Goal: Obtain resource: Obtain resource

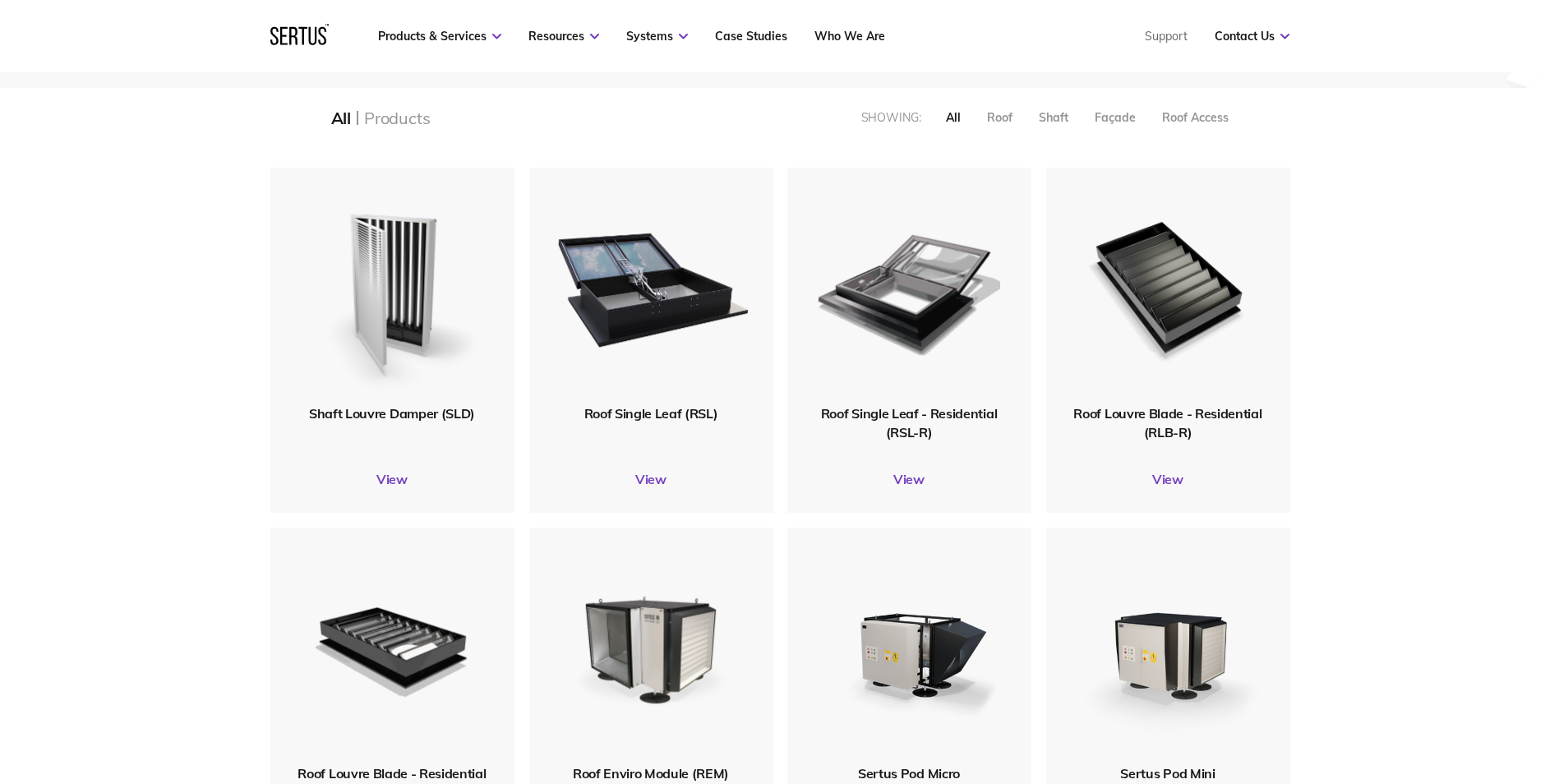
scroll to position [247, 0]
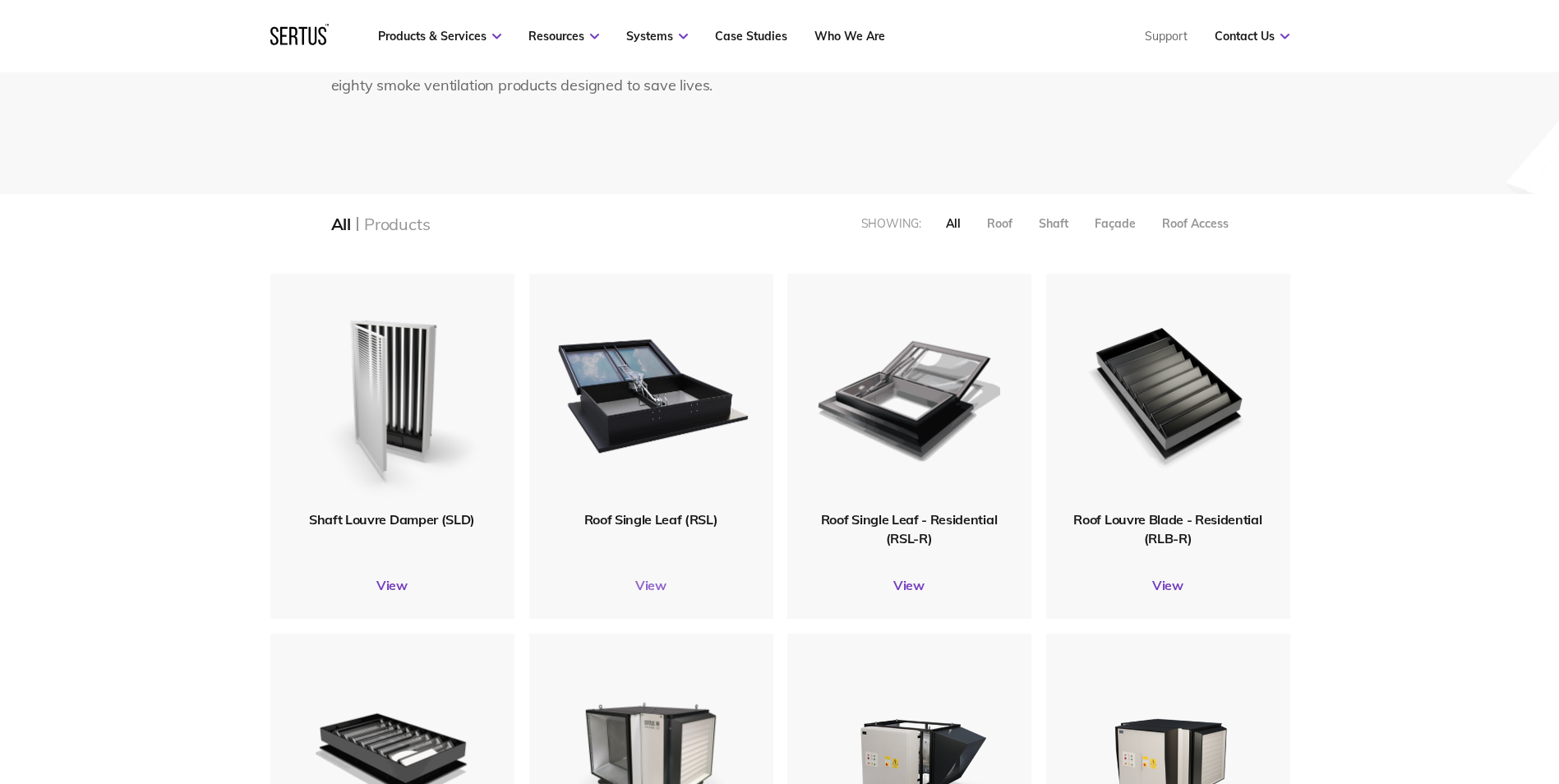
click at [658, 587] on link "View" at bounding box center [652, 585] width 244 height 17
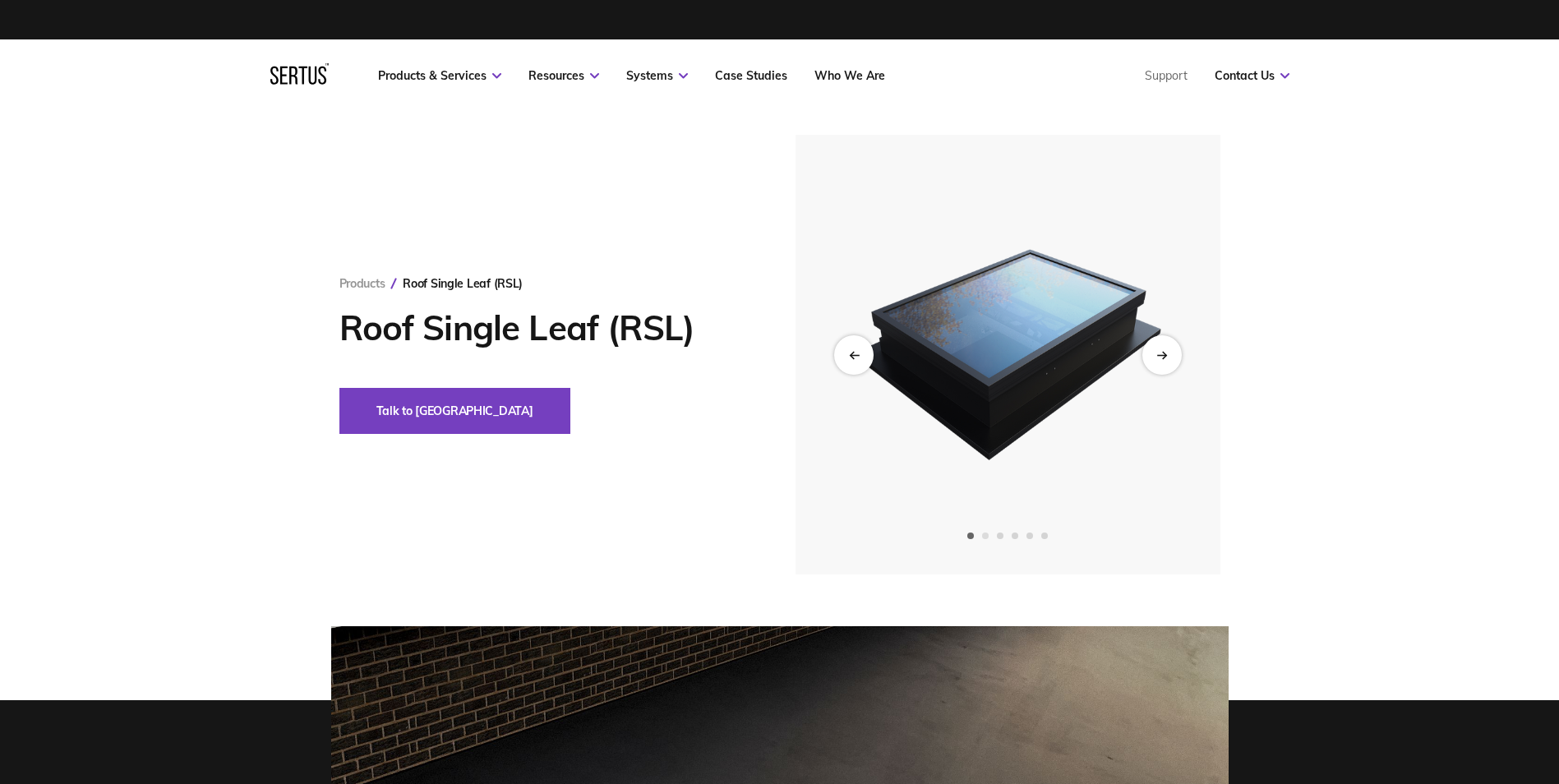
click at [986, 536] on span "Go to slide 2" at bounding box center [985, 536] width 7 height 7
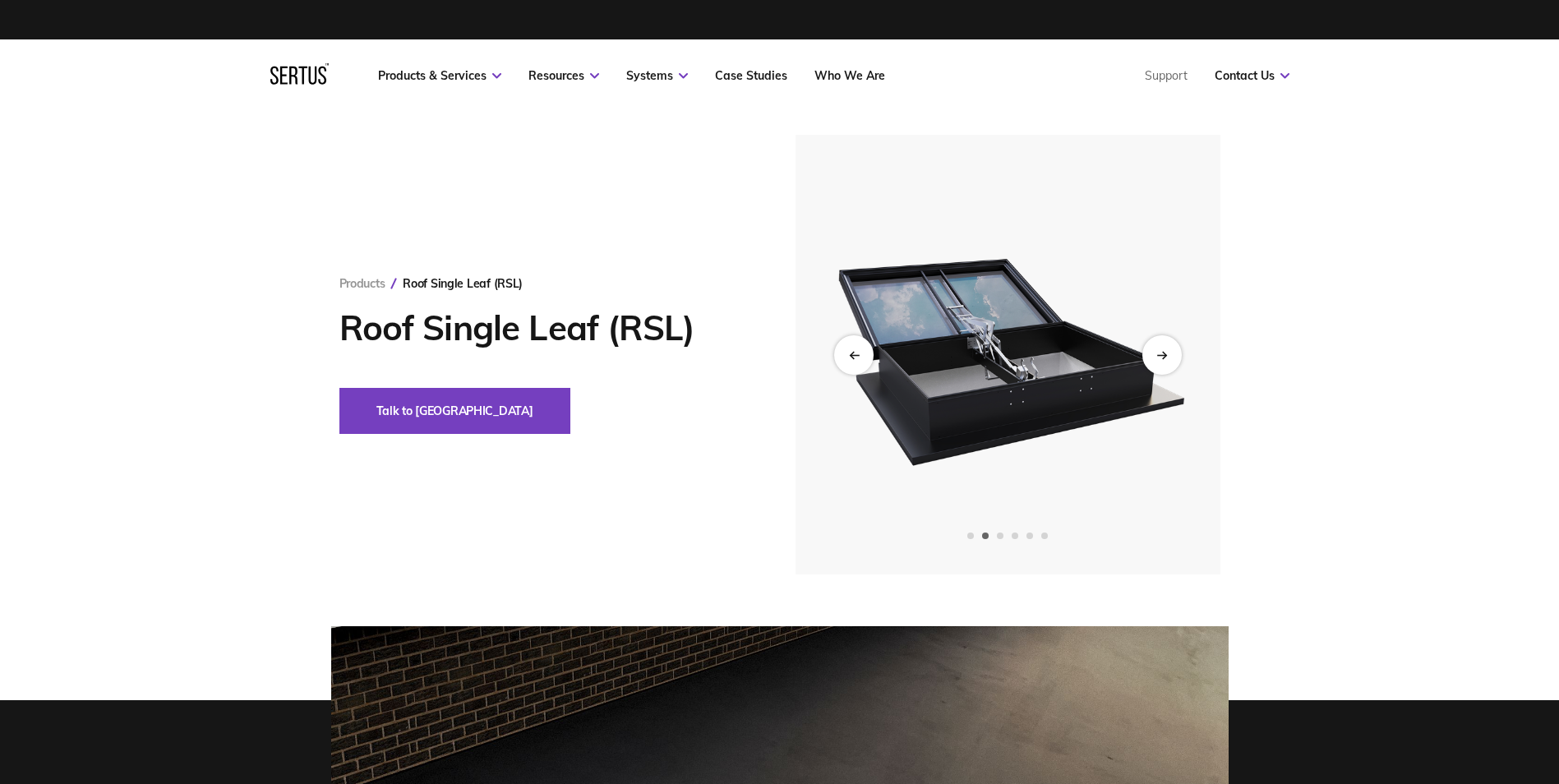
click at [1029, 403] on img at bounding box center [1006, 355] width 403 height 440
click at [1002, 537] on span "Go to slide 3" at bounding box center [1001, 536] width 7 height 7
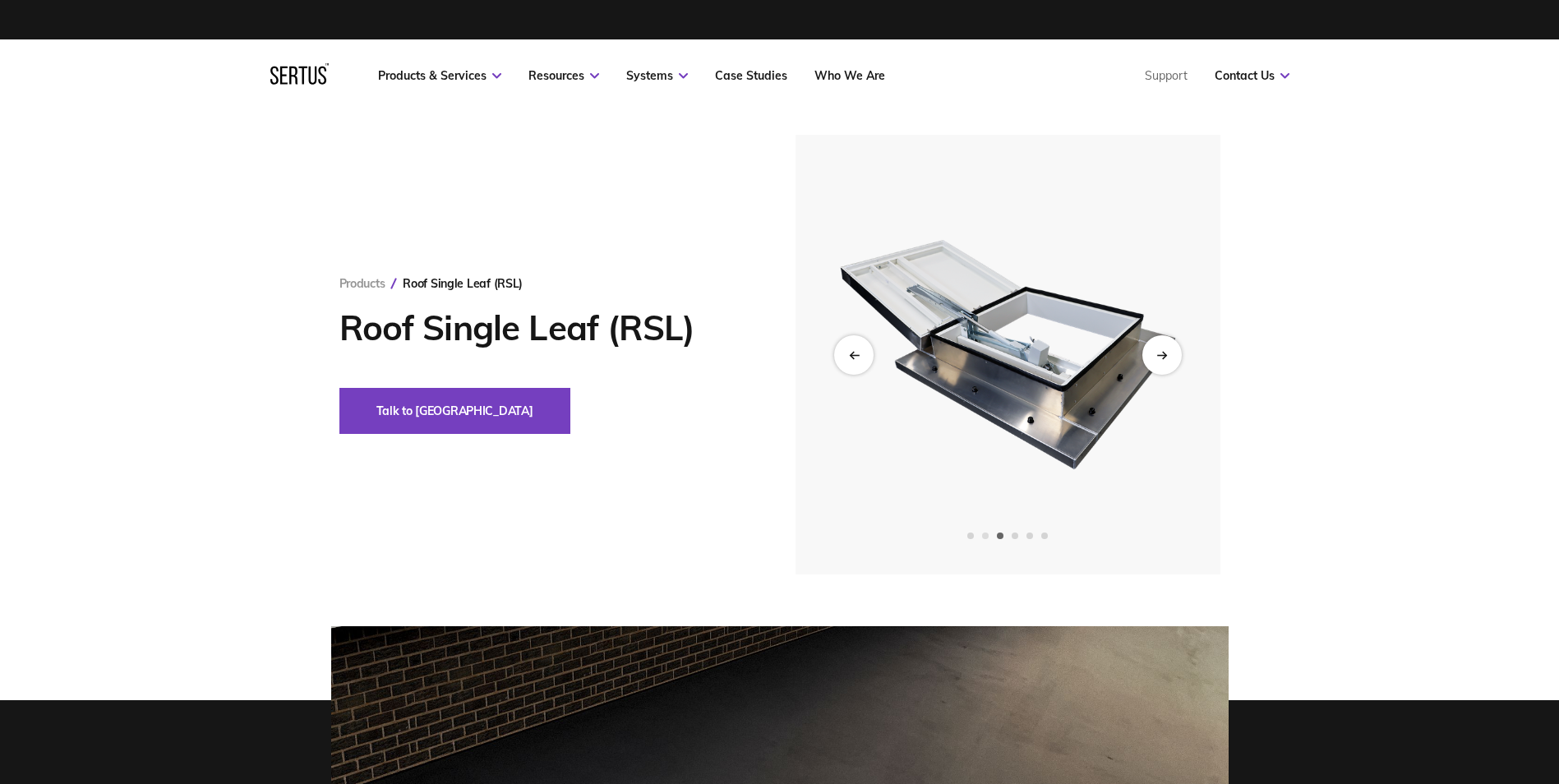
click at [986, 536] on span "Go to slide 2" at bounding box center [985, 536] width 7 height 7
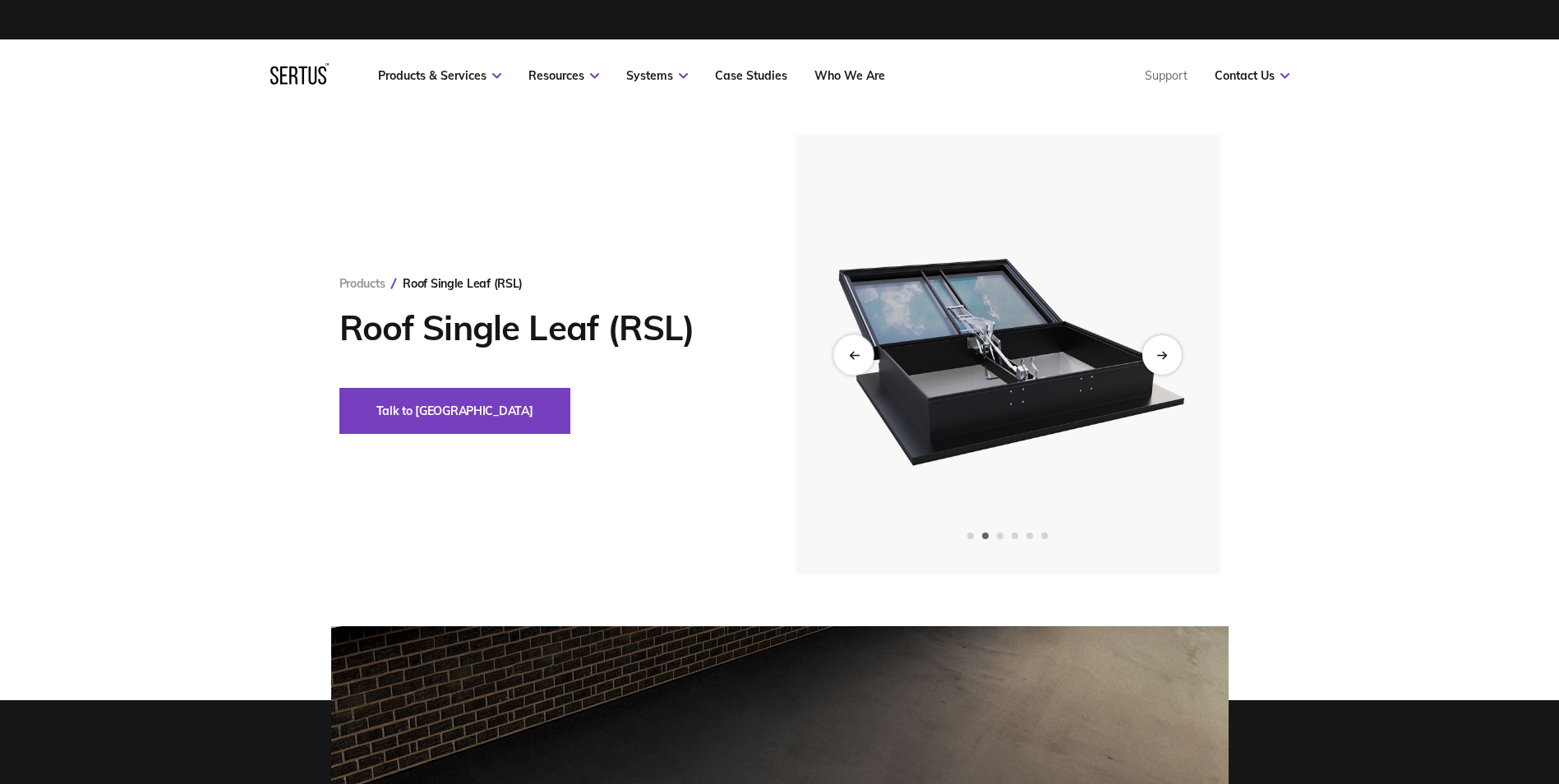
click at [854, 353] on icon "Previous slide" at bounding box center [853, 355] width 11 height 9
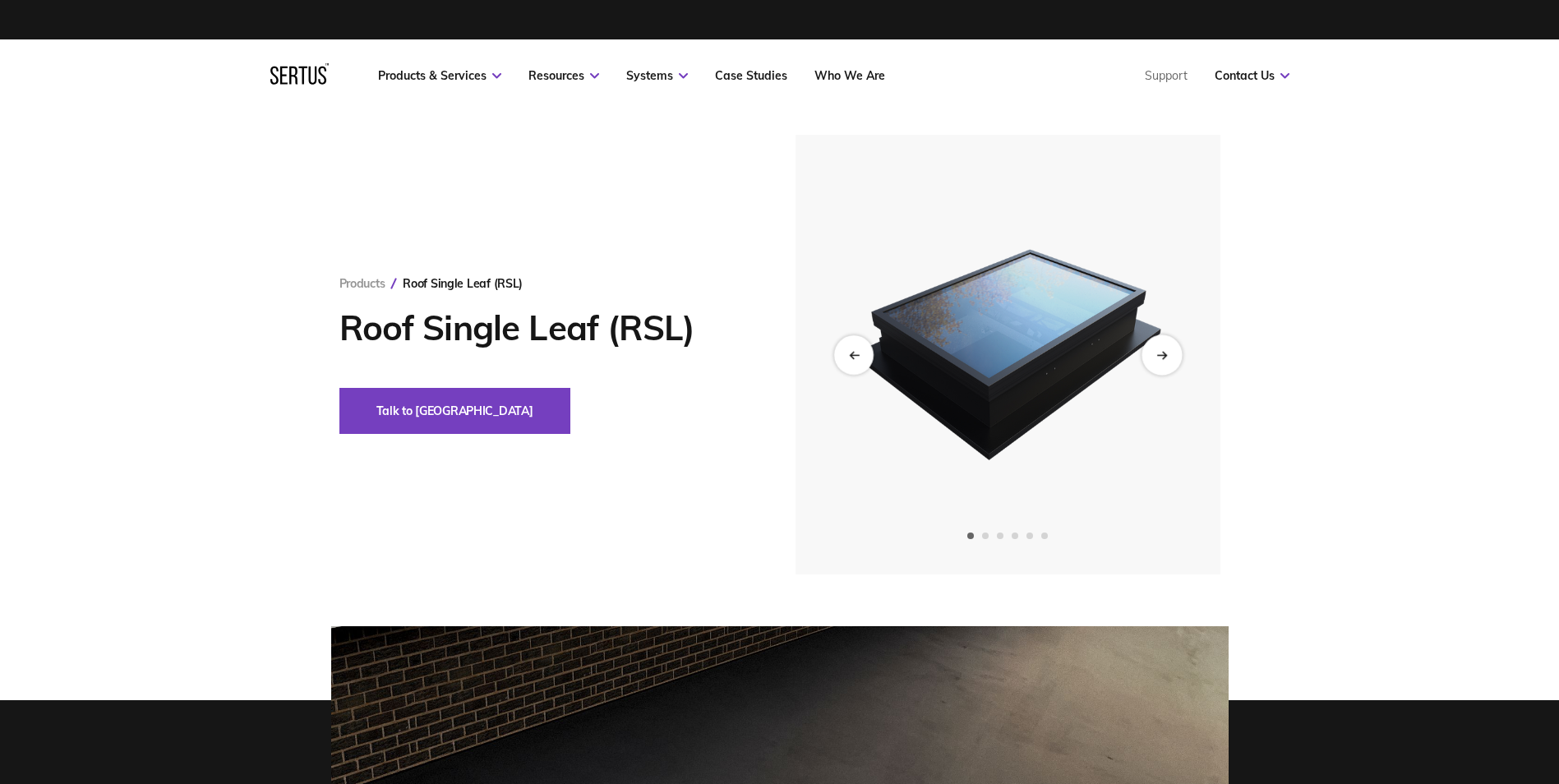
click at [1166, 358] on icon "Next slide" at bounding box center [1161, 355] width 11 height 9
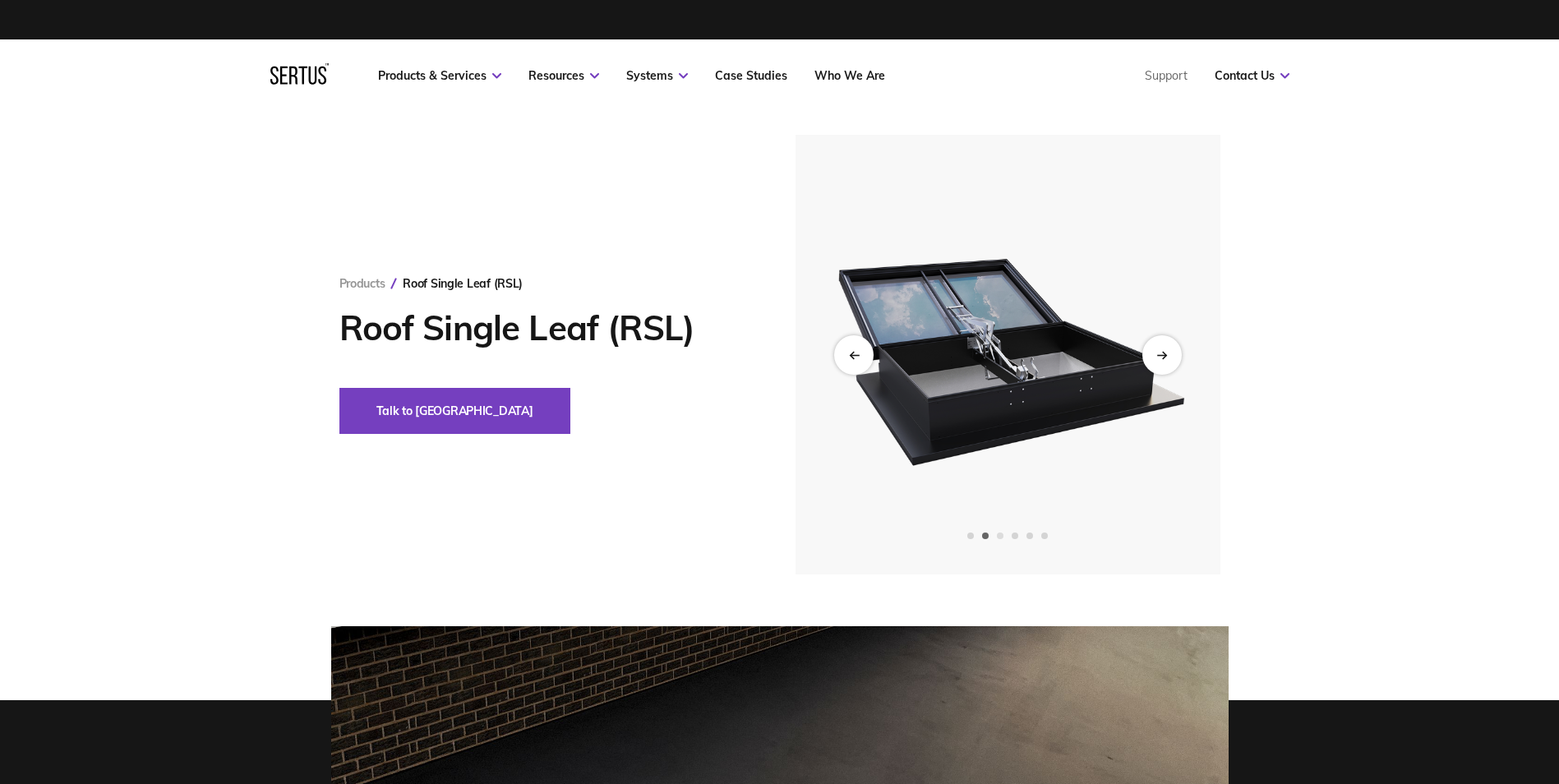
click at [1001, 536] on span "Go to slide 3" at bounding box center [1001, 536] width 7 height 7
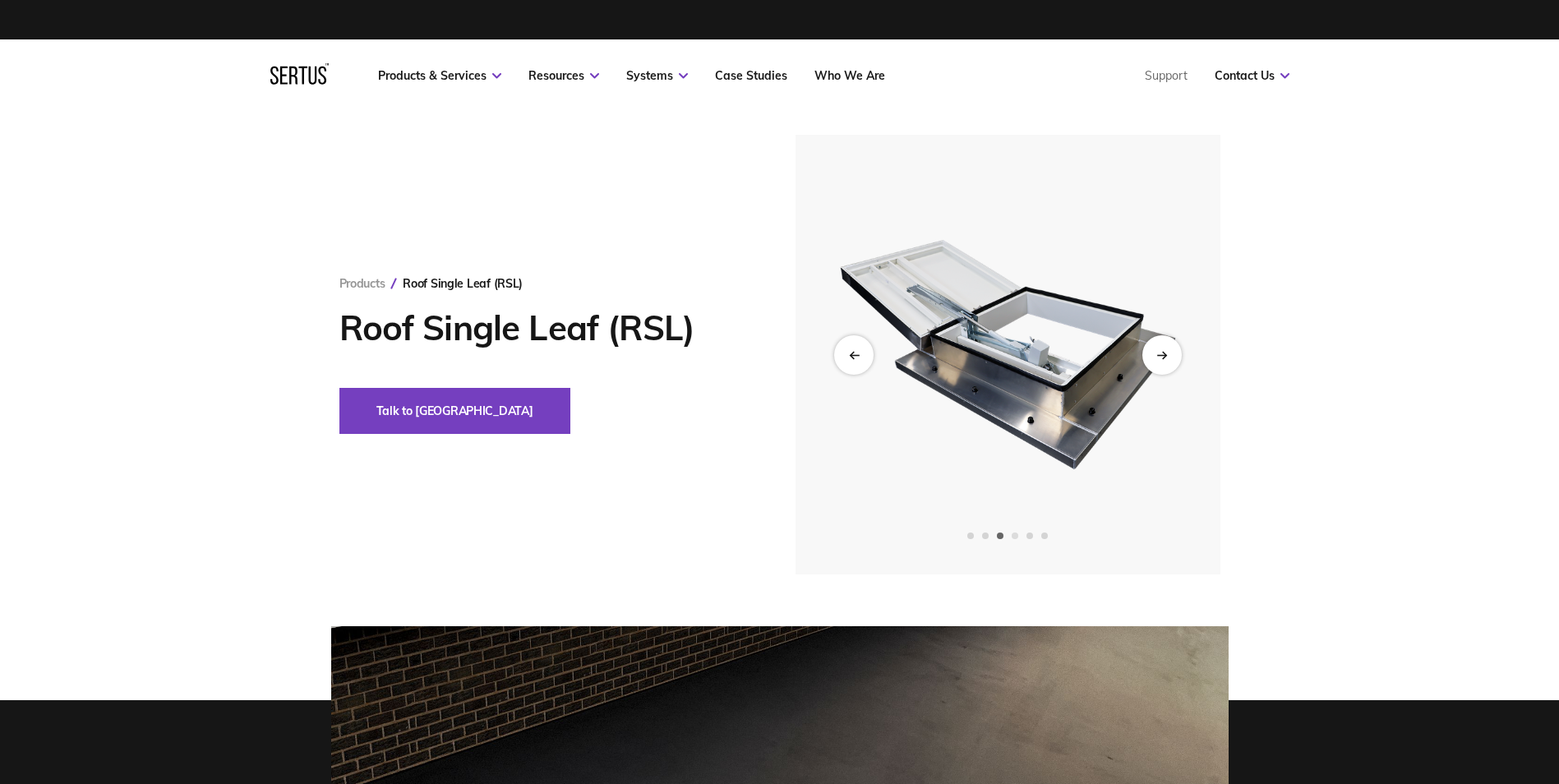
click at [1017, 536] on span "Go to slide 4" at bounding box center [1015, 536] width 7 height 7
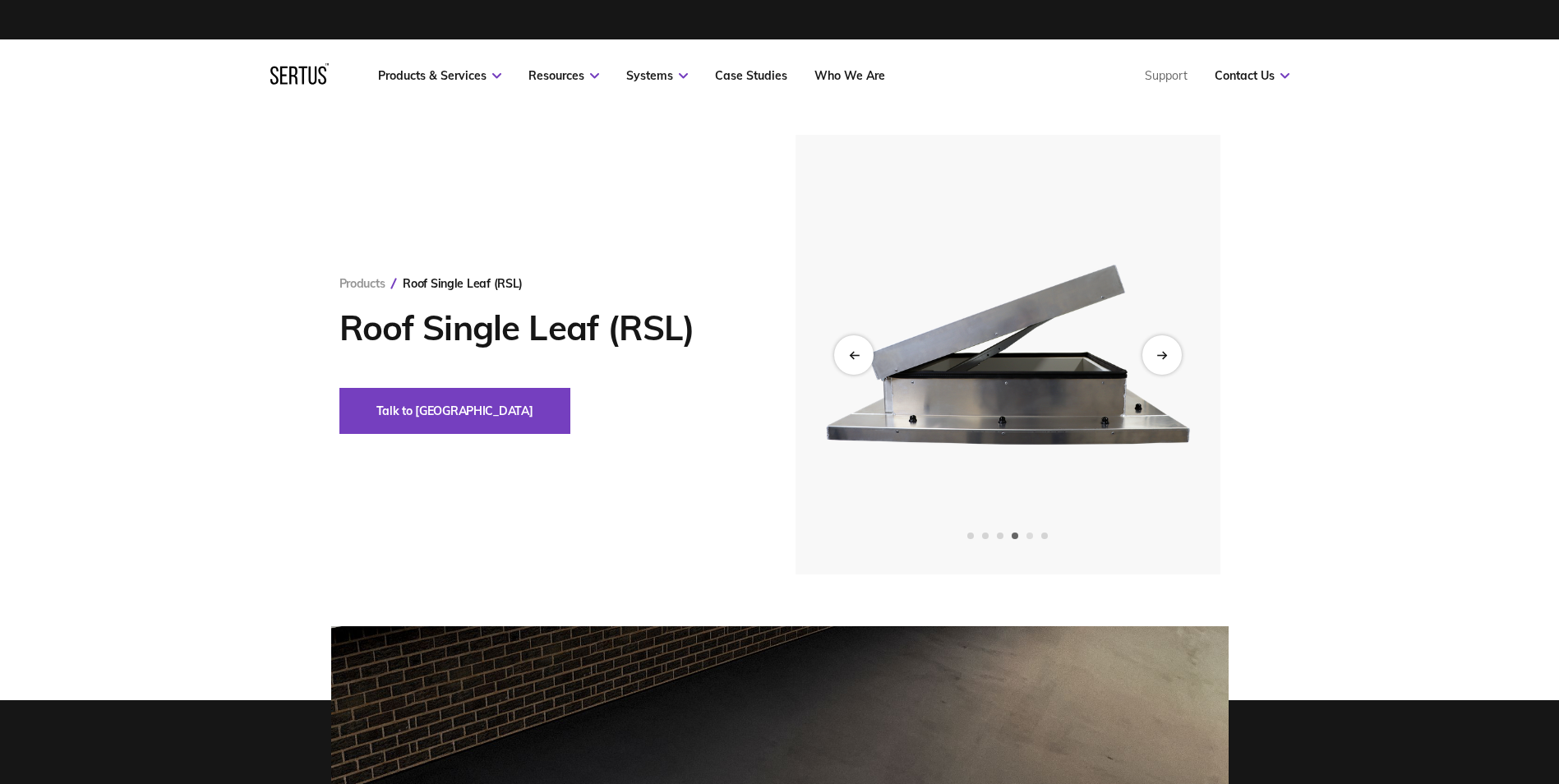
click at [1033, 536] on span "Go to slide 5" at bounding box center [1030, 536] width 7 height 7
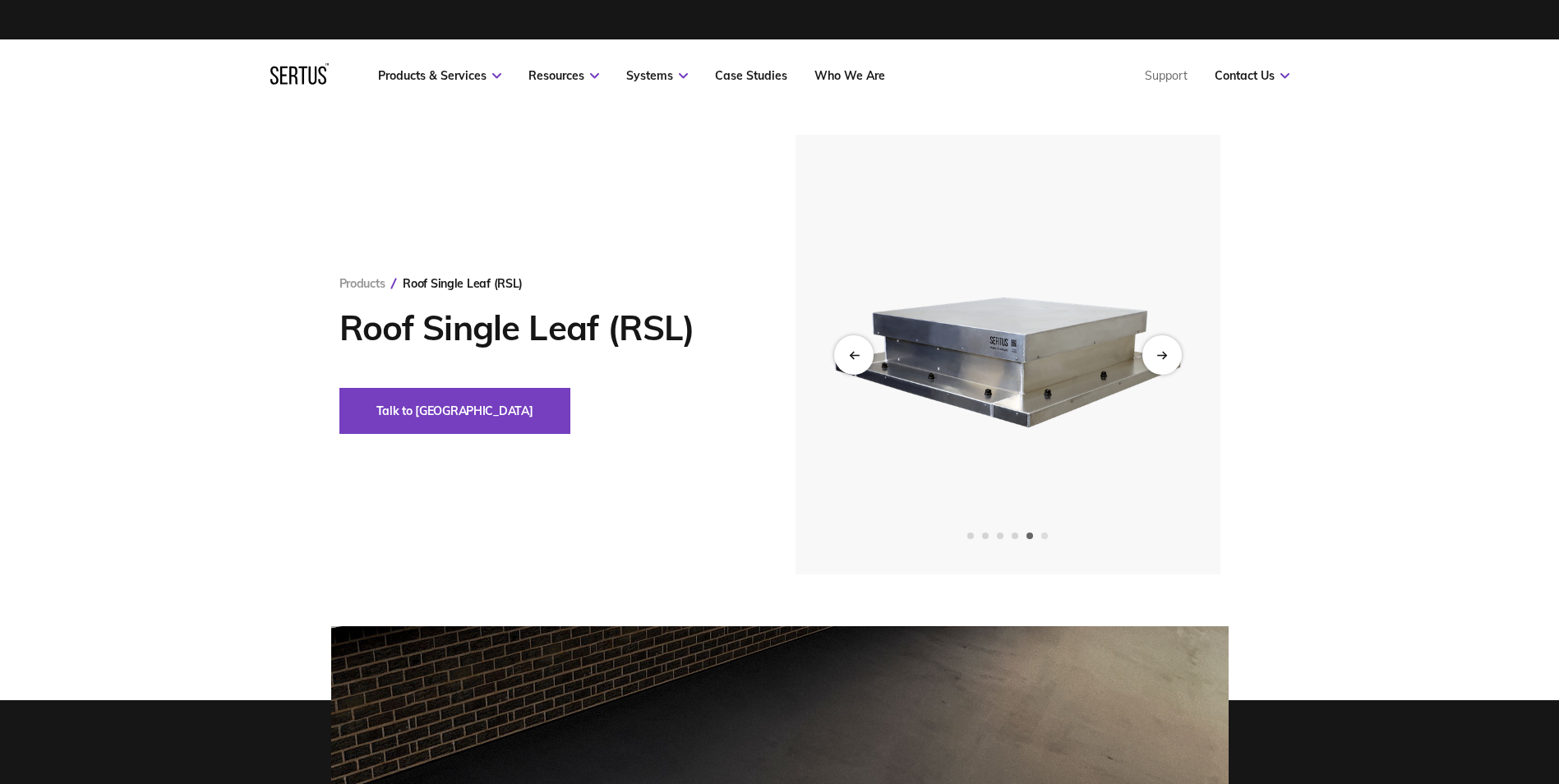
click at [1043, 536] on span "Go to slide 6" at bounding box center [1045, 536] width 7 height 7
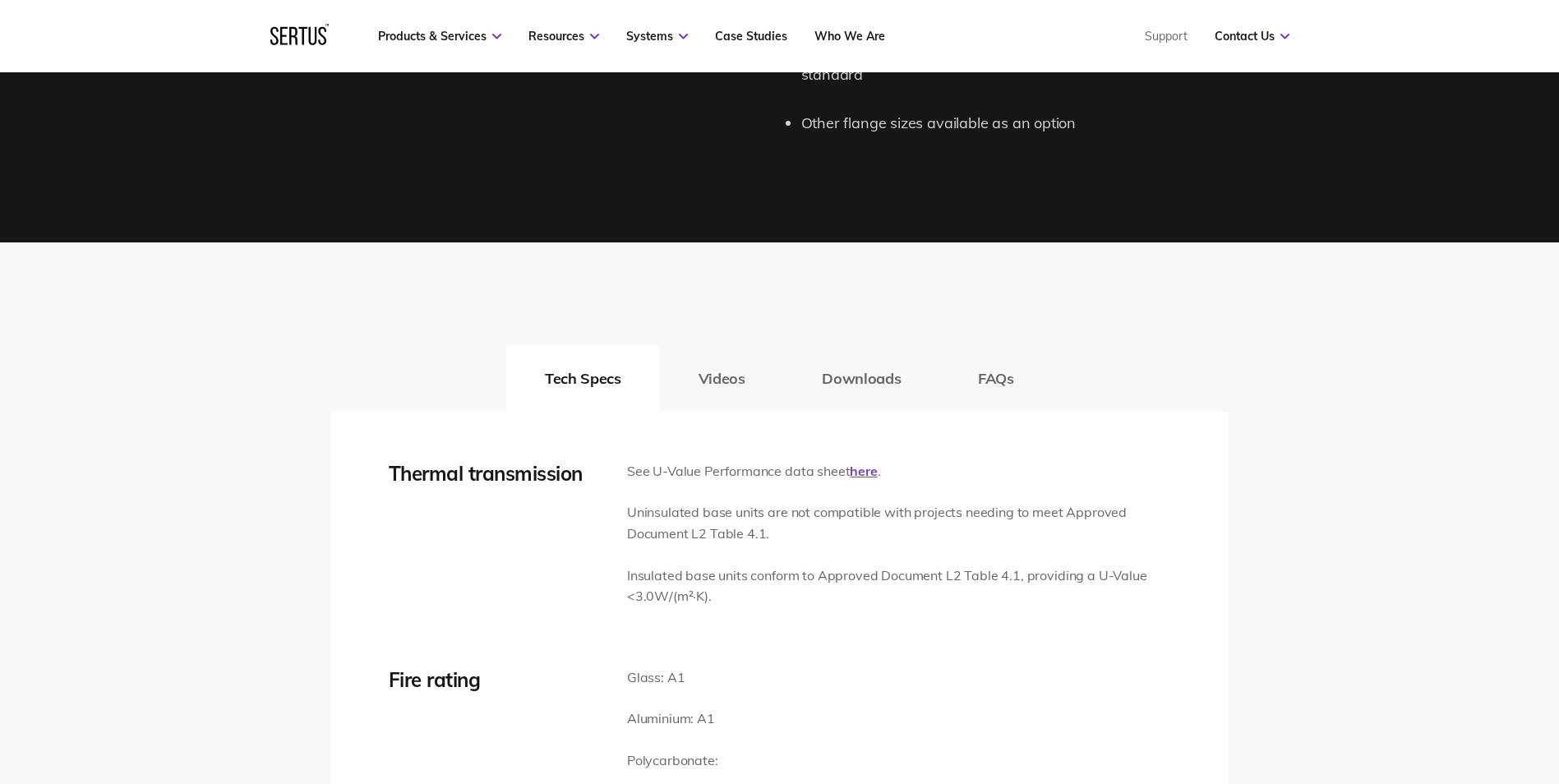
scroll to position [2219, 0]
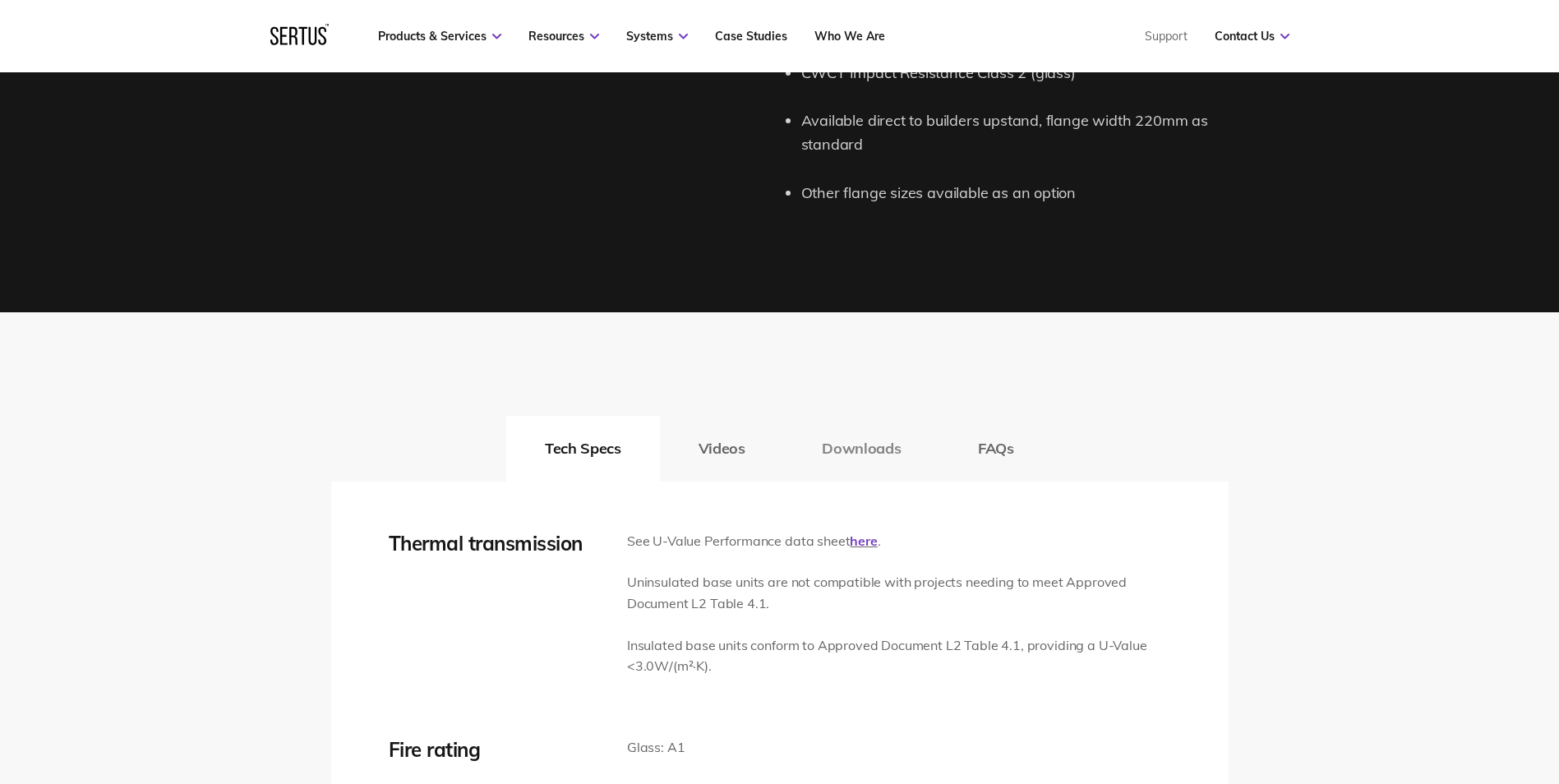
click at [852, 455] on button "Downloads" at bounding box center [861, 449] width 156 height 66
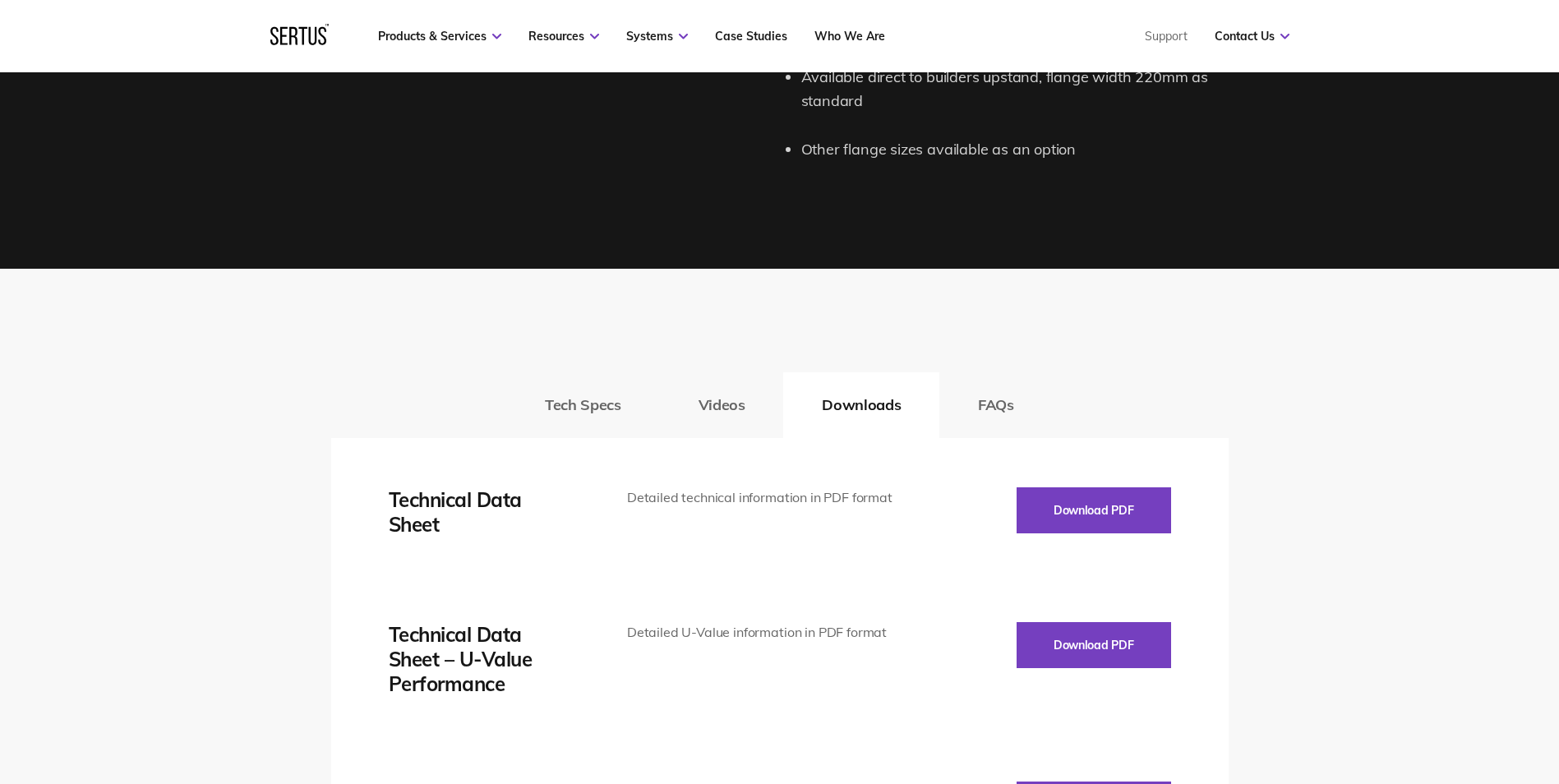
scroll to position [2136, 0]
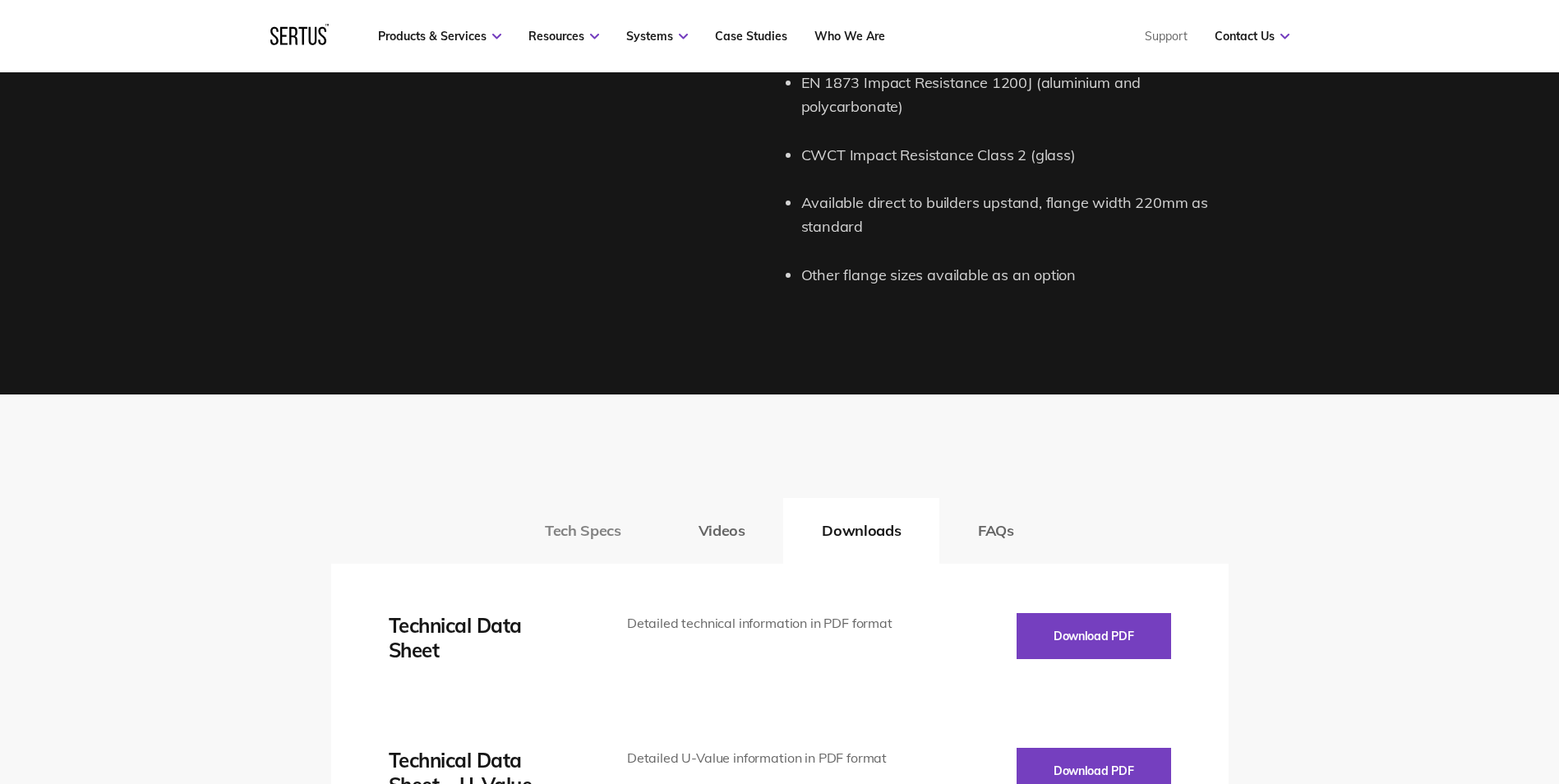
click at [594, 535] on button "Tech Specs" at bounding box center [583, 531] width 153 height 66
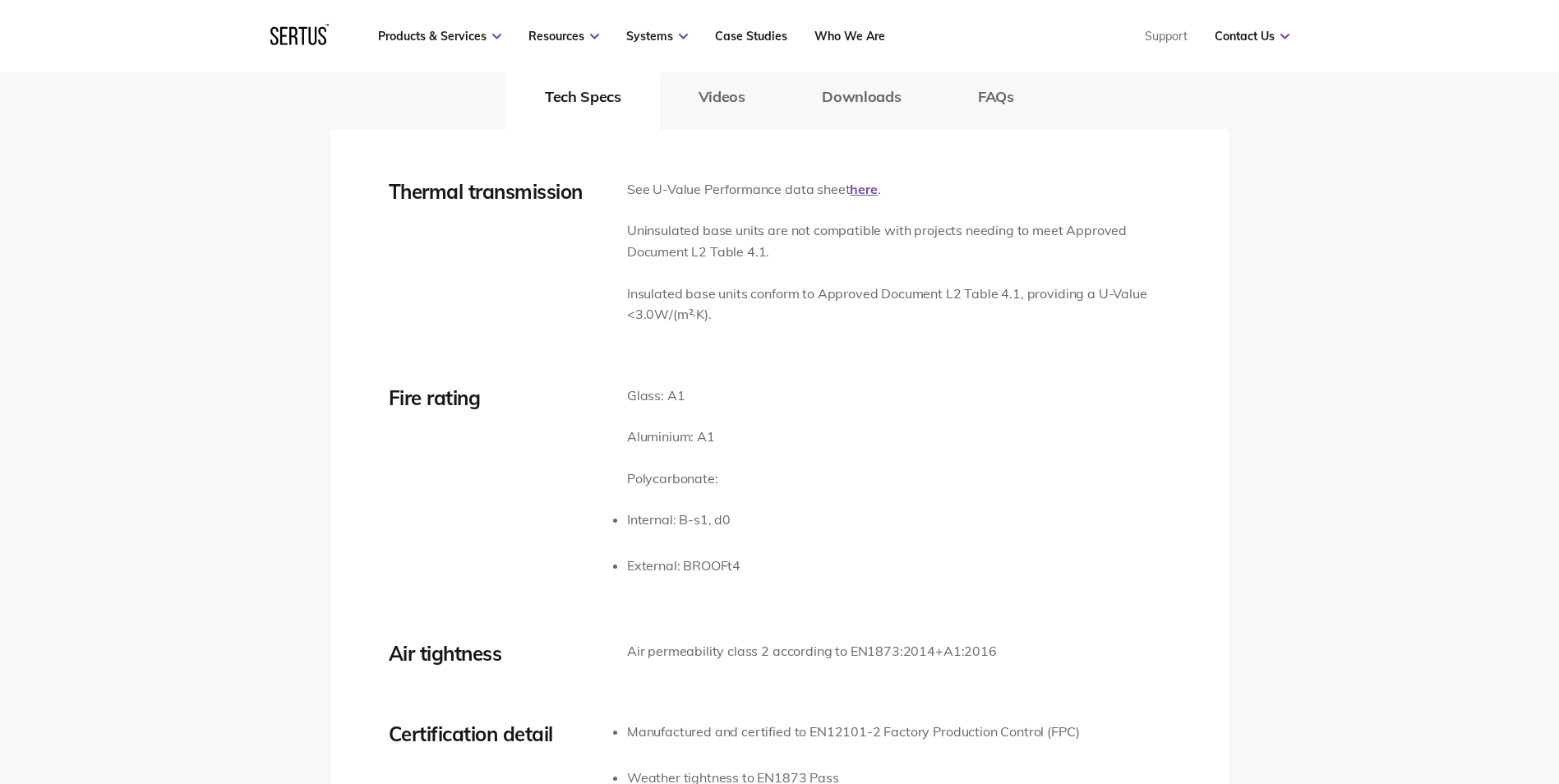
scroll to position [2794, 0]
